Goal: Navigation & Orientation: Understand site structure

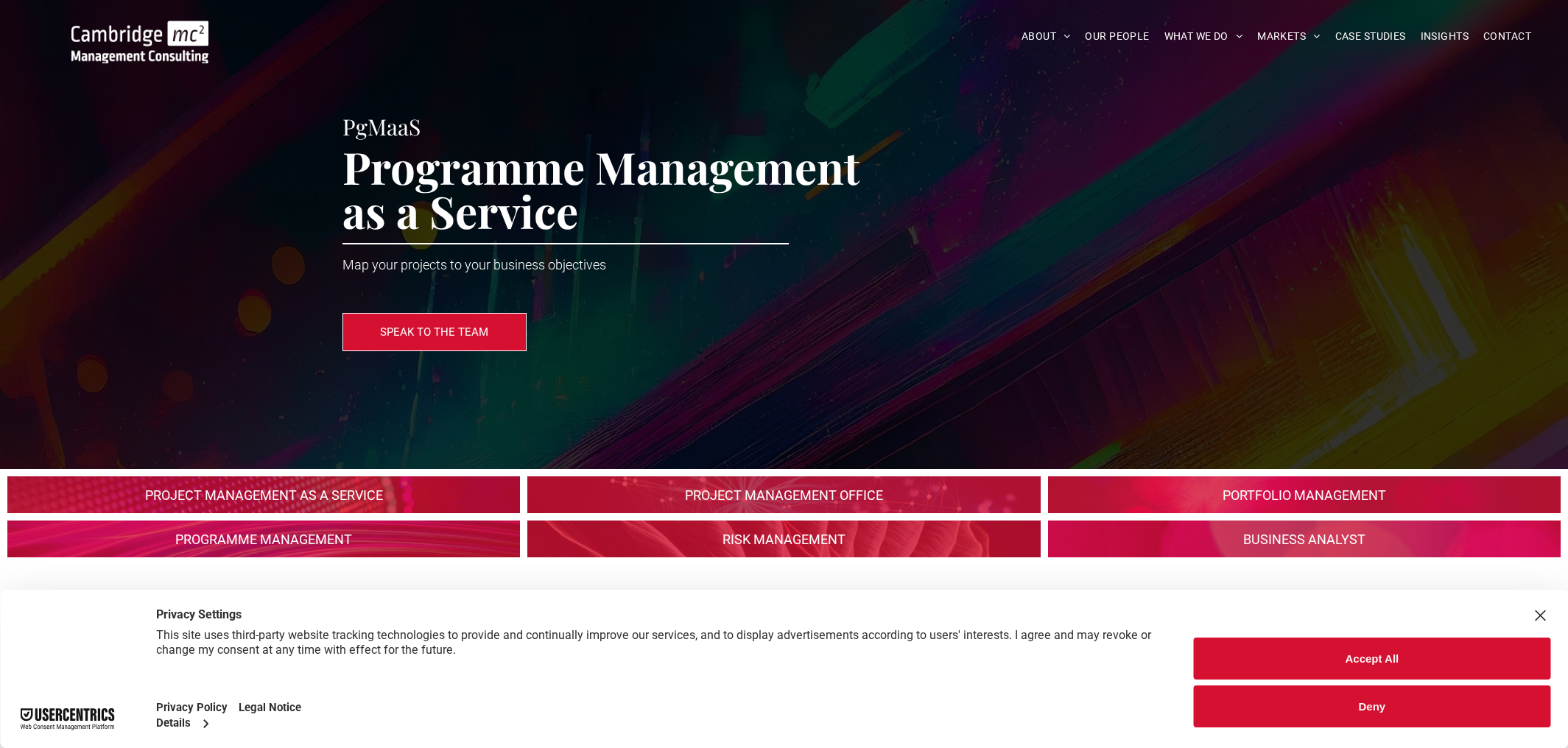
click at [1539, 612] on div "Close Layer" at bounding box center [1540, 615] width 21 height 21
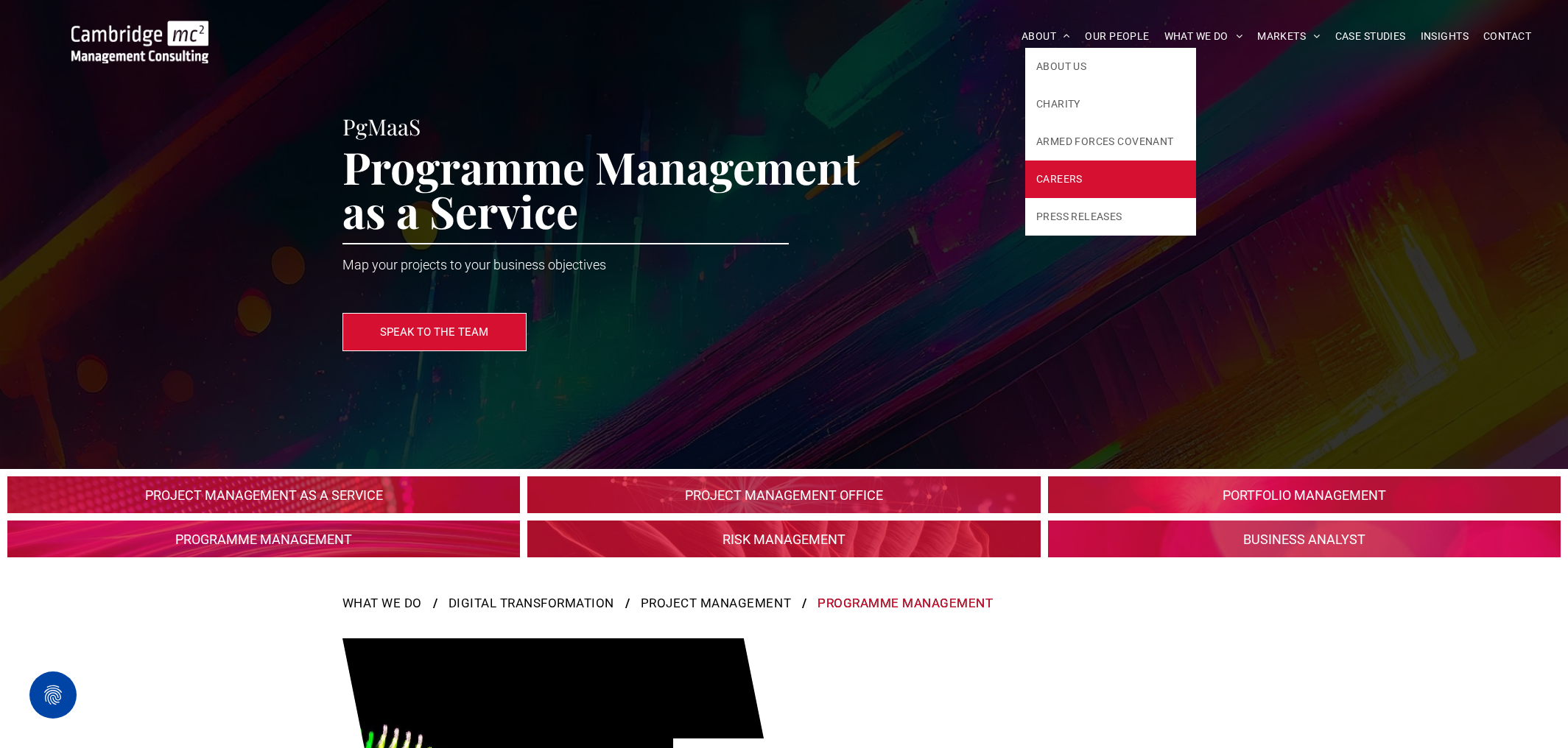
click at [1065, 182] on span "CAREERS" at bounding box center [1059, 179] width 47 height 16
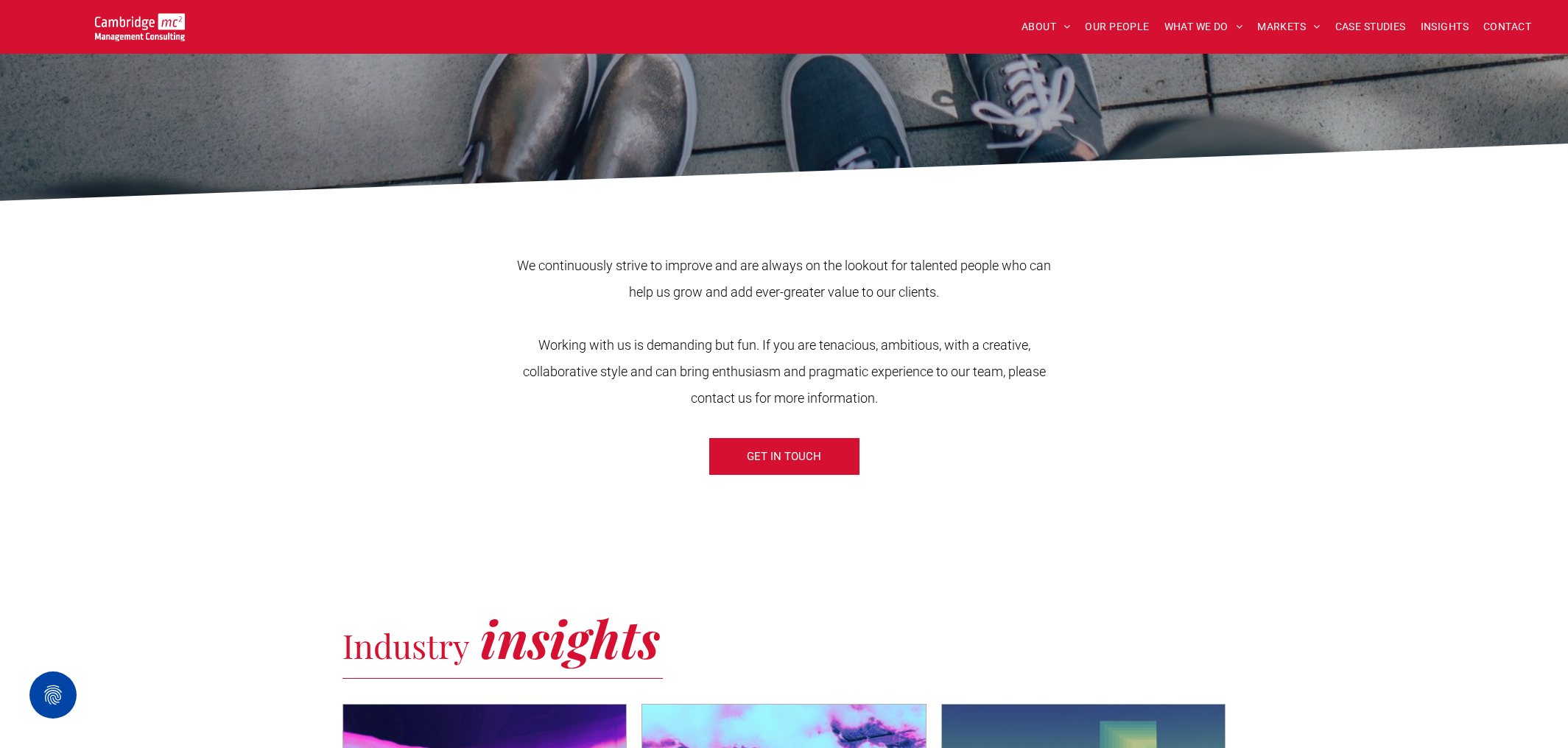
scroll to position [495, 0]
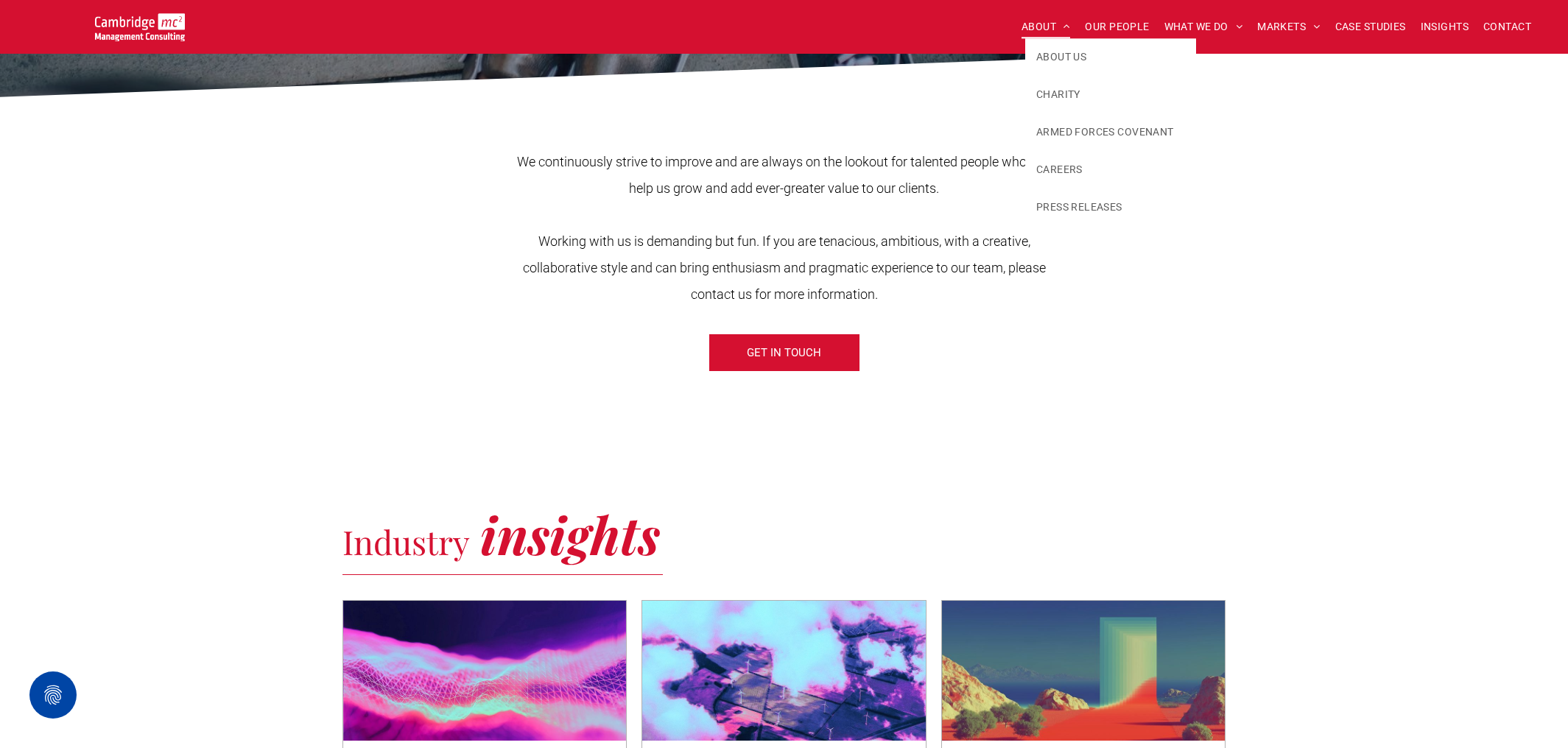
click at [1031, 33] on span "ABOUT" at bounding box center [1045, 27] width 49 height 22
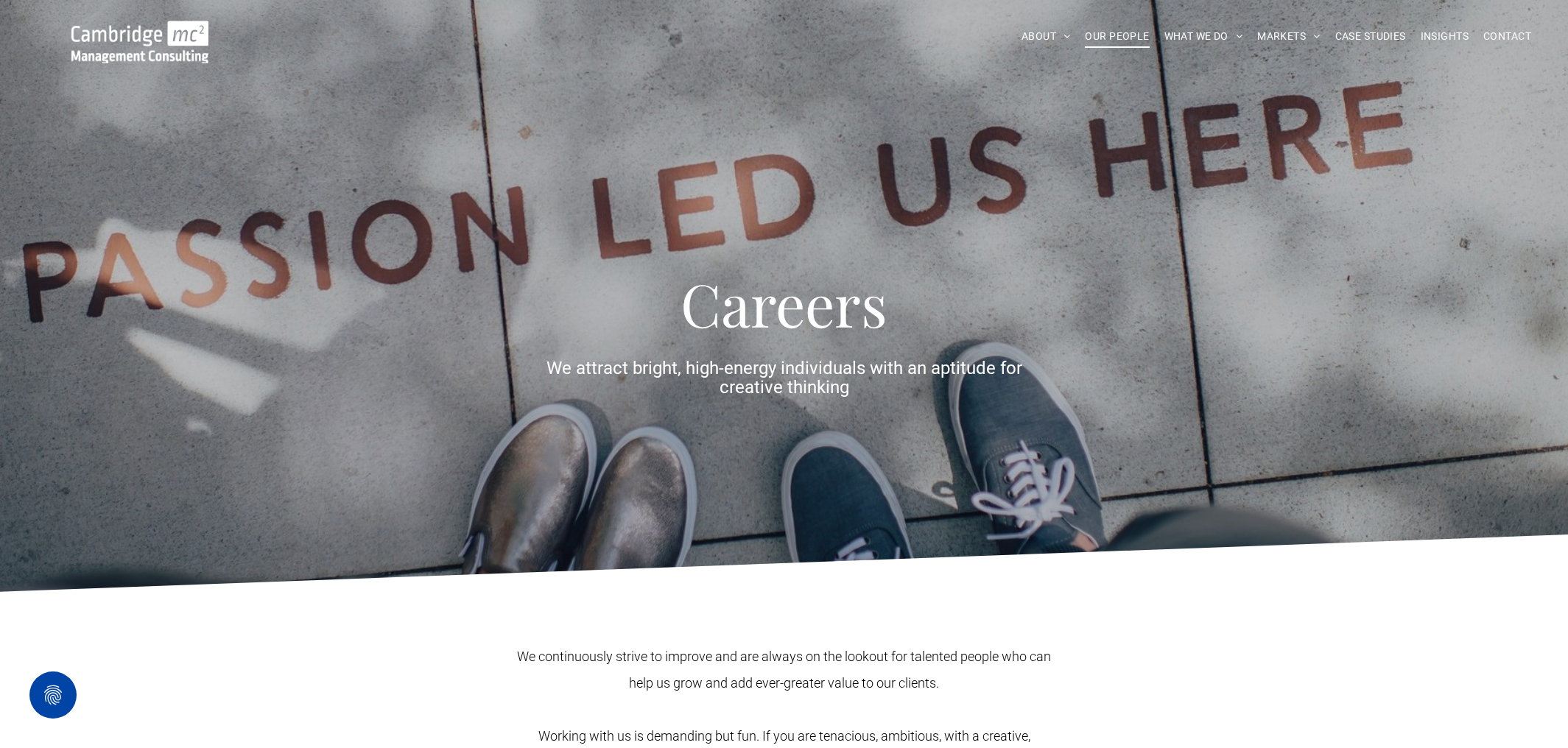
click at [1099, 45] on span "OUR PEOPLE" at bounding box center [1117, 36] width 64 height 22
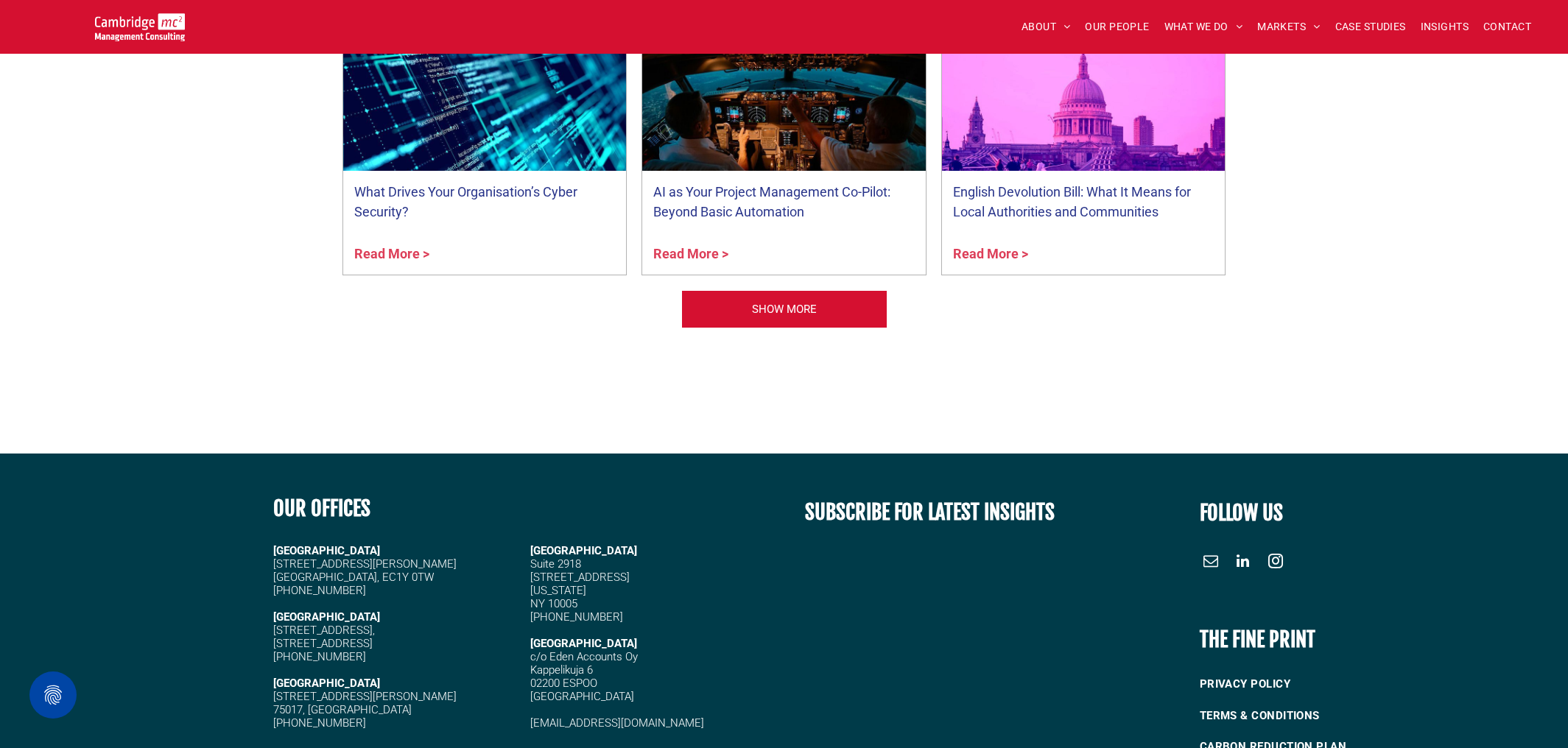
scroll to position [6195, 0]
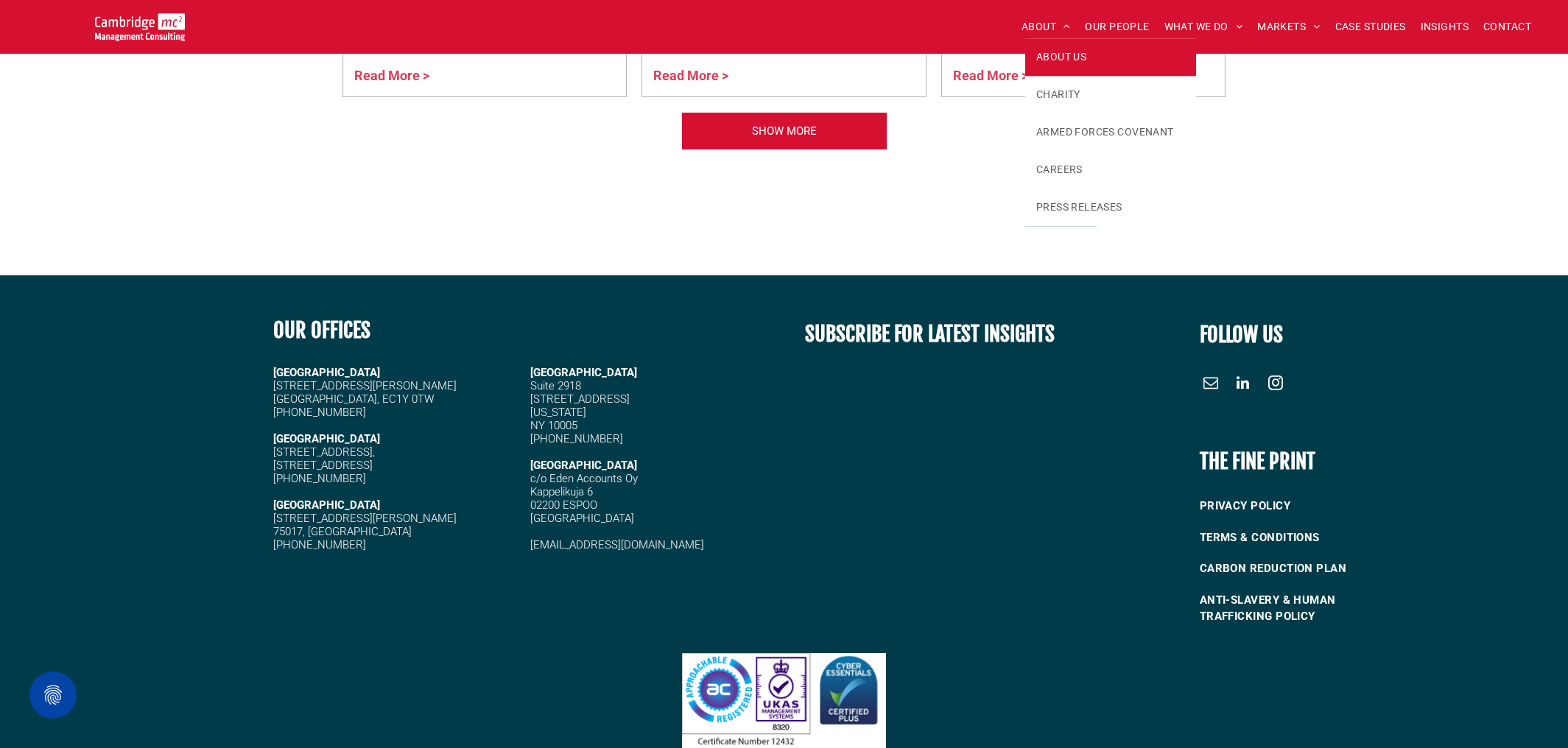
click at [1060, 66] on link "ABOUT US" at bounding box center [1110, 57] width 171 height 37
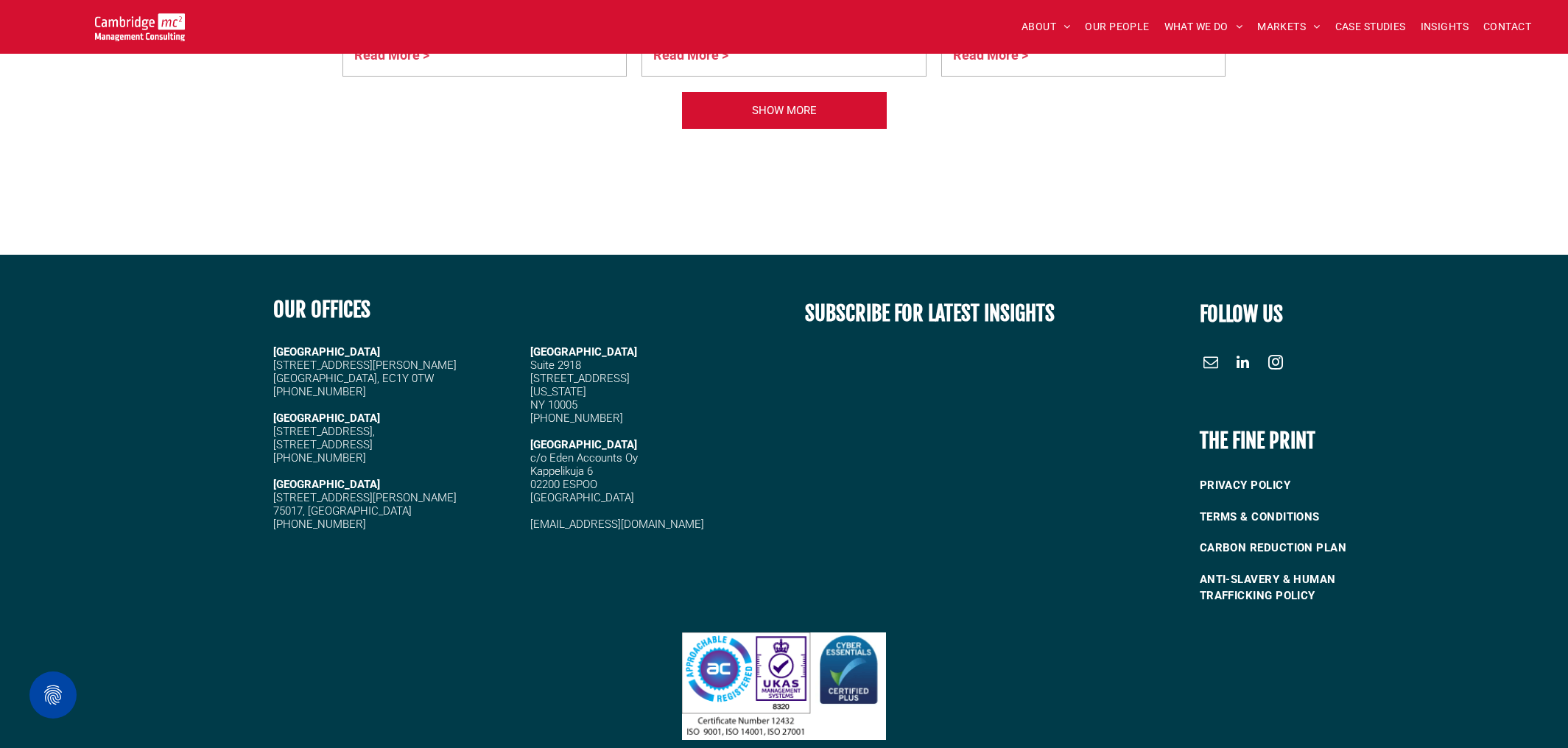
scroll to position [3806, 0]
